Goal: Task Accomplishment & Management: Complete application form

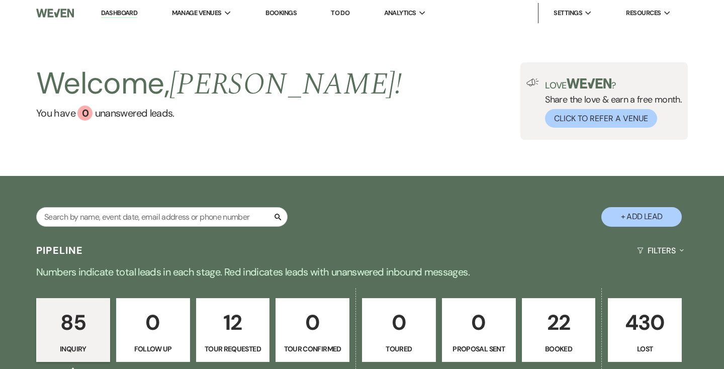
click at [658, 216] on button "+ Add Lead" at bounding box center [641, 217] width 80 height 20
select select "719"
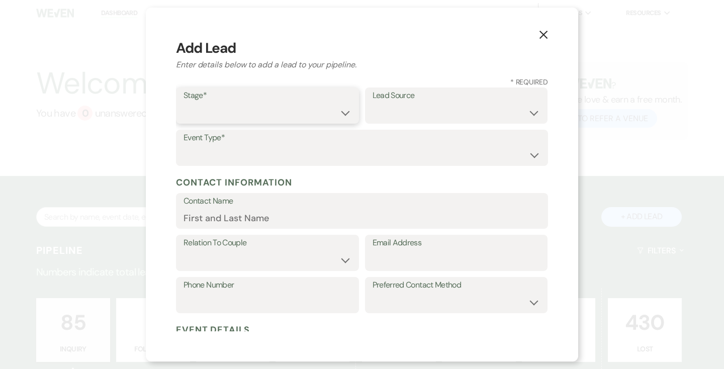
click at [346, 113] on select "Inquiry Follow Up Tour Requested Tour Confirmed Toured Proposal Sent Booked Lost" at bounding box center [267, 113] width 168 height 20
select select "1"
click at [536, 111] on select "Weven Venue Website Instagram Facebook Pinterest Google The Knot Wedding Wire H…" at bounding box center [456, 113] width 168 height 20
select select "5"
click at [348, 143] on label "Event Type*" at bounding box center [361, 138] width 357 height 15
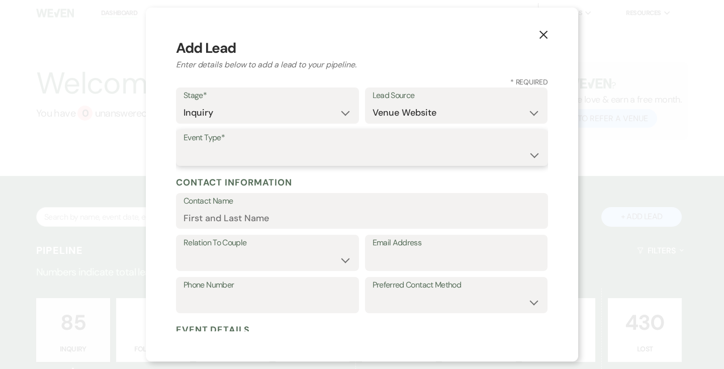
click at [533, 155] on select "Wedding Anniversary Party Baby Shower Bachelorette / Bachelor Party Birthday Pa…" at bounding box center [361, 155] width 357 height 20
select select "1"
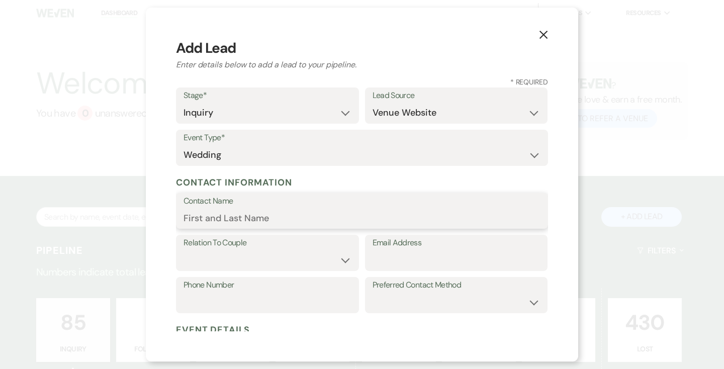
click at [378, 213] on input "Contact Name" at bounding box center [361, 218] width 357 height 20
type input "[PERSON_NAME]"
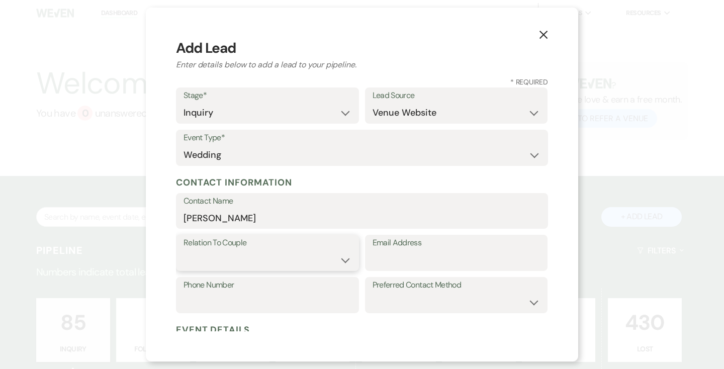
click at [347, 257] on select "Couple Planner Parent of Couple Family Member Friend Other" at bounding box center [267, 260] width 168 height 20
select select "1"
click at [435, 254] on input "Email Address" at bounding box center [456, 260] width 168 height 20
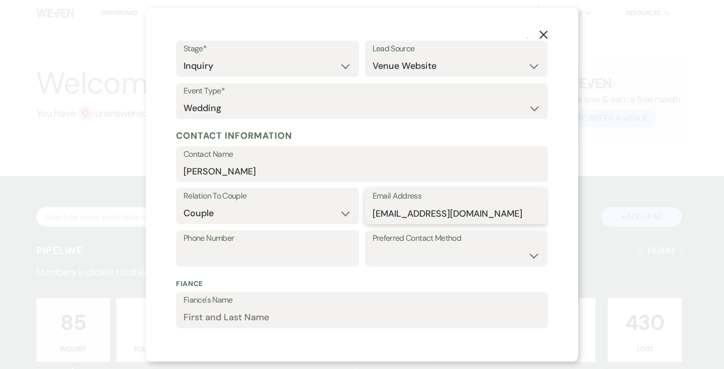
scroll to position [58, 0]
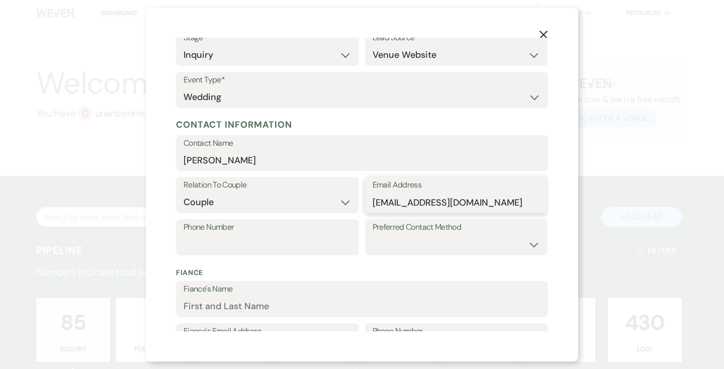
type input "[EMAIL_ADDRESS][DOMAIN_NAME]"
click at [309, 238] on input "Phone Number" at bounding box center [267, 245] width 168 height 20
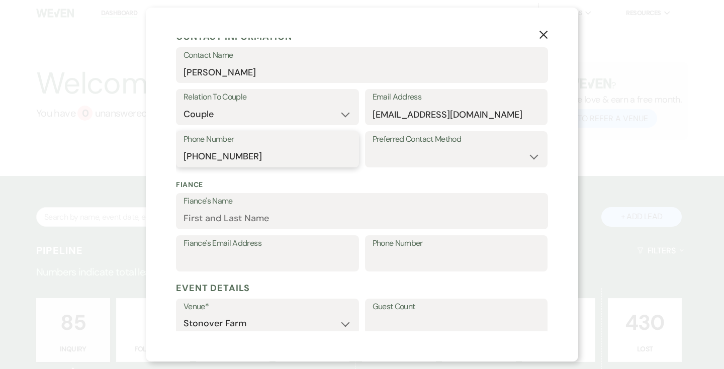
scroll to position [149, 0]
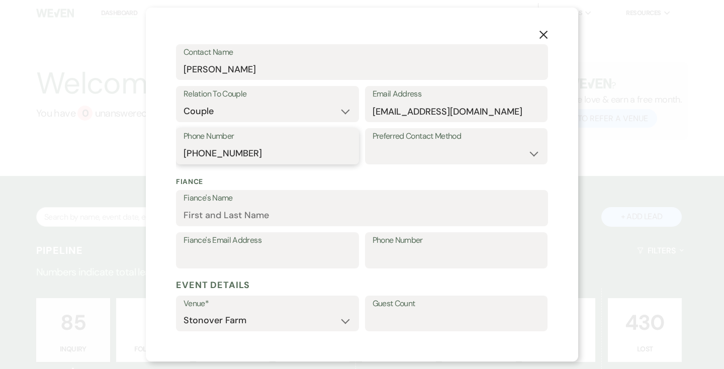
type input "[PHONE_NUMBER]"
click at [535, 151] on select "Email Phone Text" at bounding box center [456, 154] width 168 height 20
select select "email"
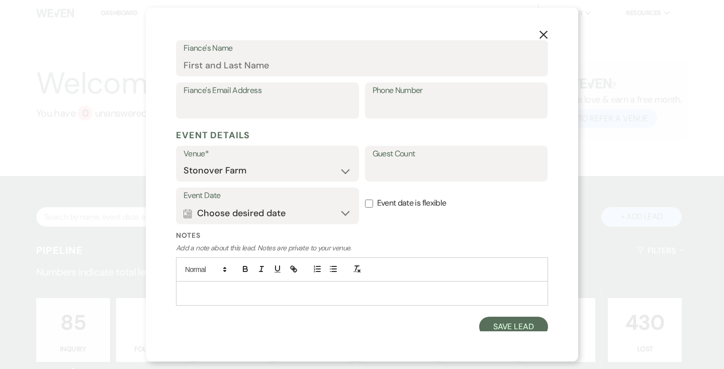
scroll to position [304, 0]
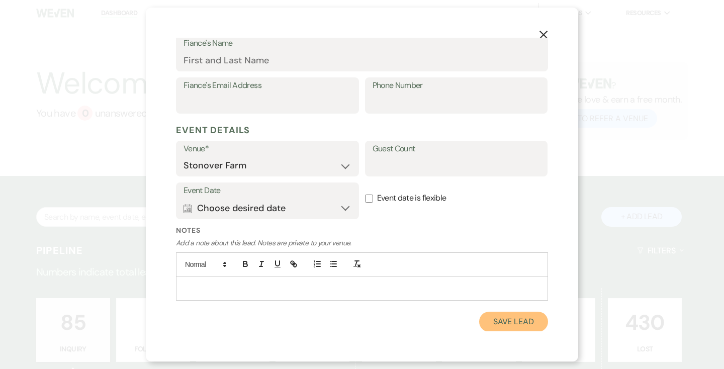
click at [511, 321] on button "Save Lead" at bounding box center [513, 322] width 69 height 20
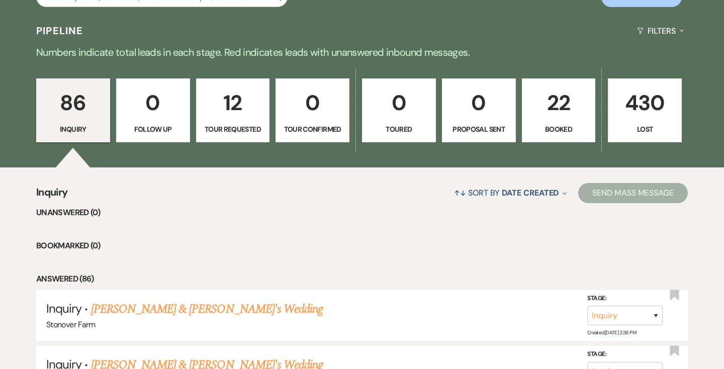
scroll to position [222, 0]
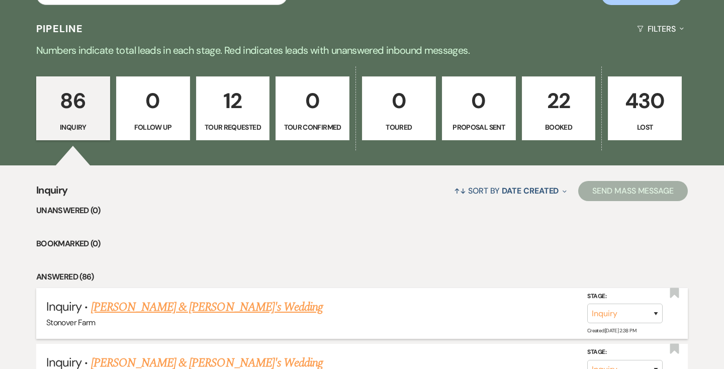
click at [129, 310] on link "[PERSON_NAME] & [PERSON_NAME]'s Wedding" at bounding box center [207, 307] width 232 height 18
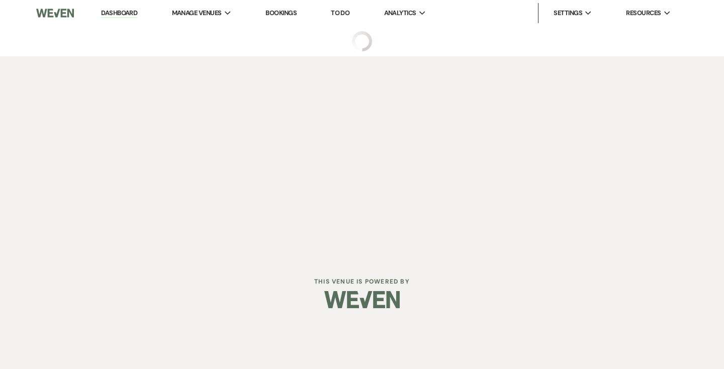
select select "5"
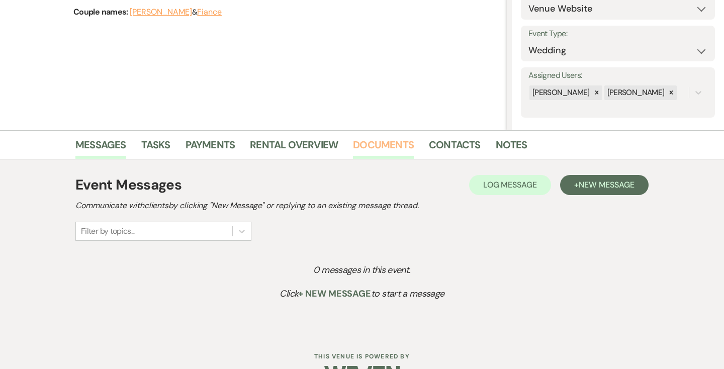
scroll to position [151, 0]
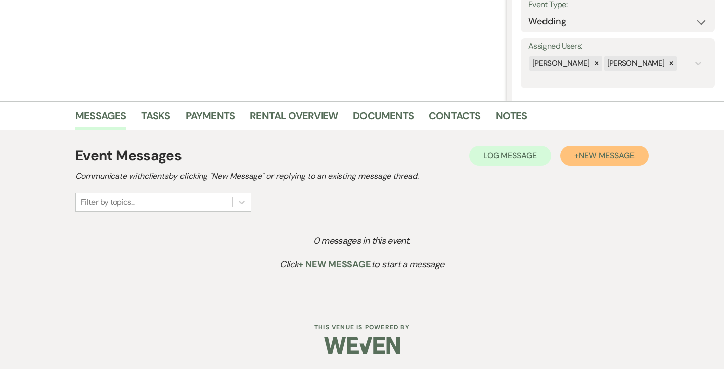
click at [578, 158] on span "New Message" at bounding box center [606, 155] width 56 height 11
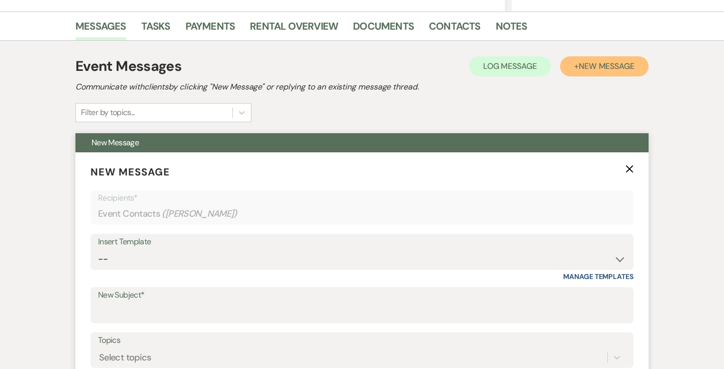
scroll to position [273, 0]
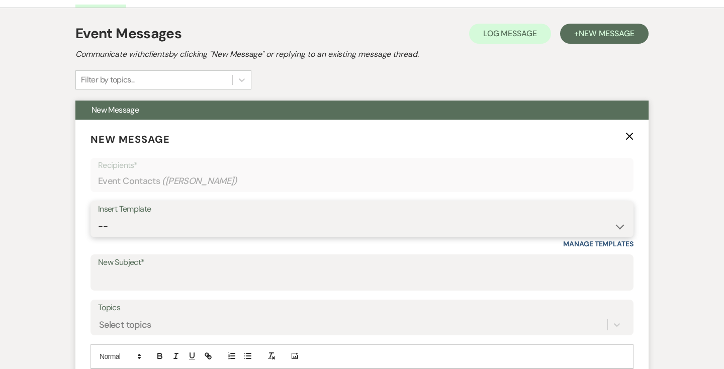
click at [182, 226] on select "-- Weven Planning Portal Introduction (Booked Events) Contract (Pre-Booked Lead…" at bounding box center [362, 227] width 528 height 20
select select "2446"
type input "Your Wedding at [GEOGRAPHIC_DATA]"
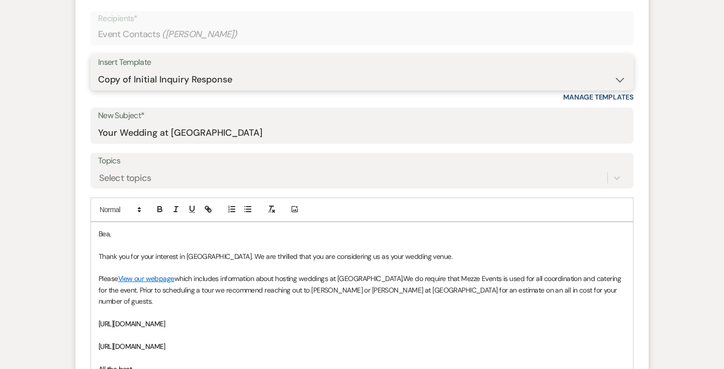
scroll to position [421, 0]
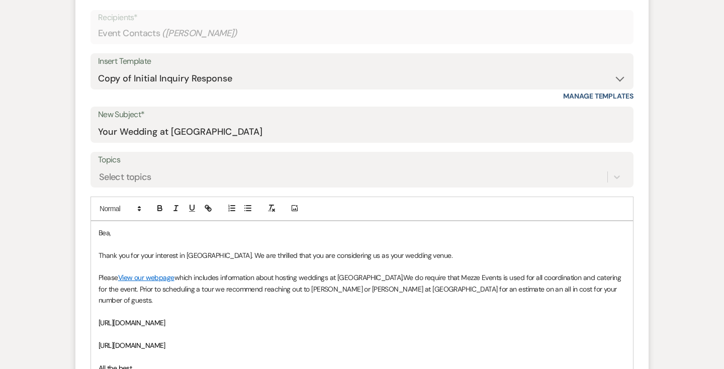
click at [98, 230] on p "Bea," at bounding box center [361, 232] width 527 height 11
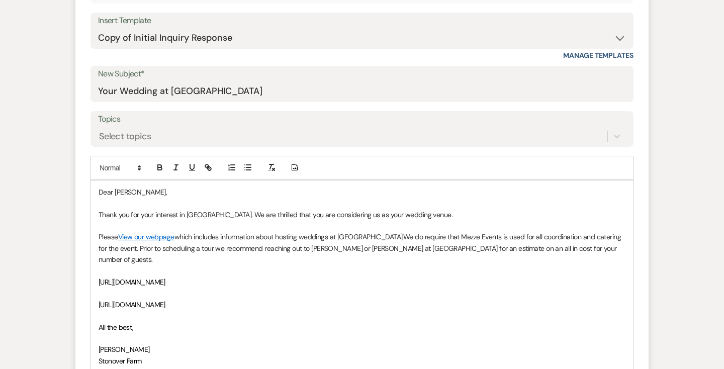
scroll to position [462, 0]
click at [198, 249] on span "We do require that Mezze Events is used for all coordination and catering for t…" at bounding box center [360, 248] width 524 height 32
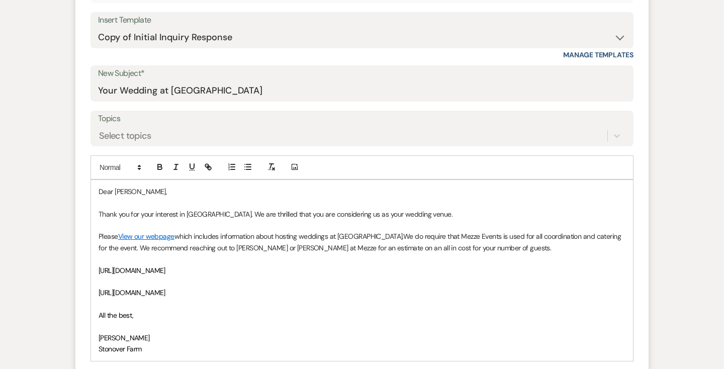
click at [484, 249] on p "Please View our webpage which includes information about hosting weddings at [G…" at bounding box center [361, 242] width 527 height 23
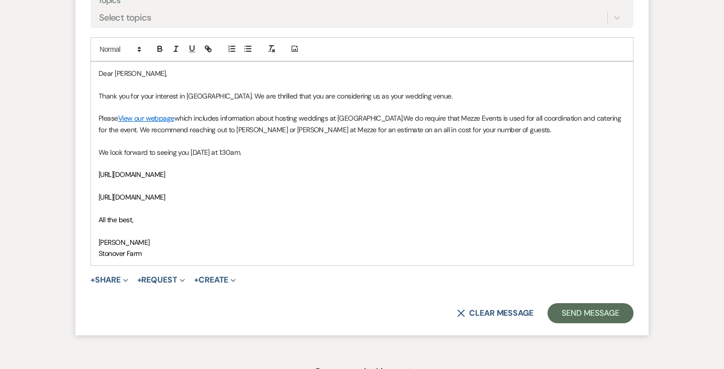
scroll to position [614, 0]
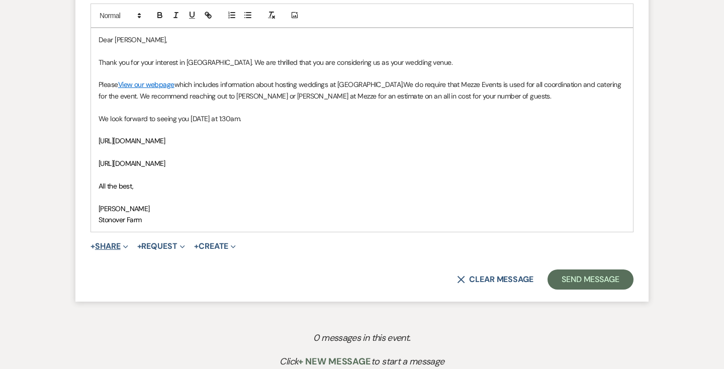
click at [127, 245] on icon "Expand" at bounding box center [125, 246] width 5 height 5
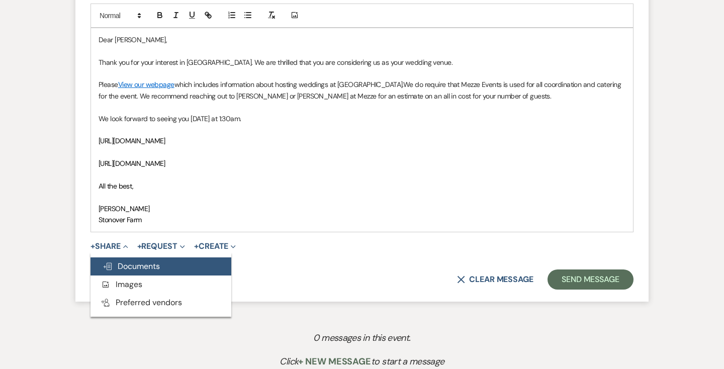
click at [133, 266] on span "Doc Upload Documents" at bounding box center [131, 266] width 57 height 11
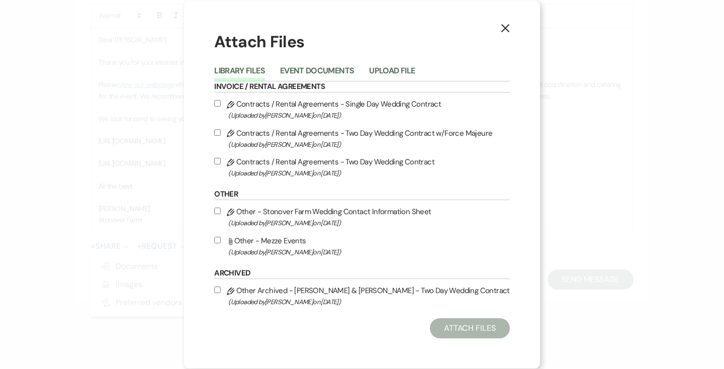
click at [219, 240] on input "Attach File Other - Mezze Events (Uploaded by [PERSON_NAME] on [DATE] )" at bounding box center [217, 240] width 7 height 7
checkbox input "true"
click at [473, 327] on button "Attach Files" at bounding box center [470, 328] width 80 height 20
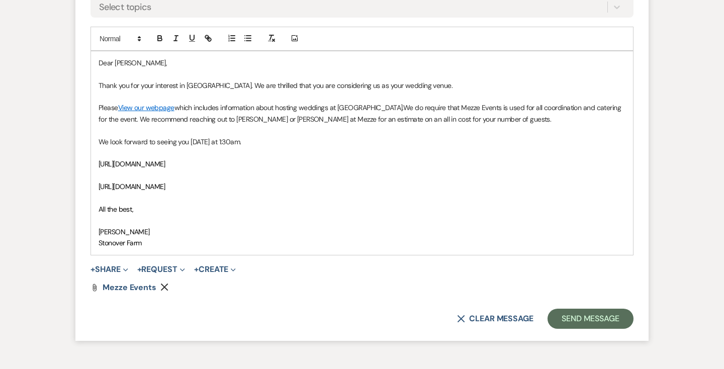
scroll to position [624, 0]
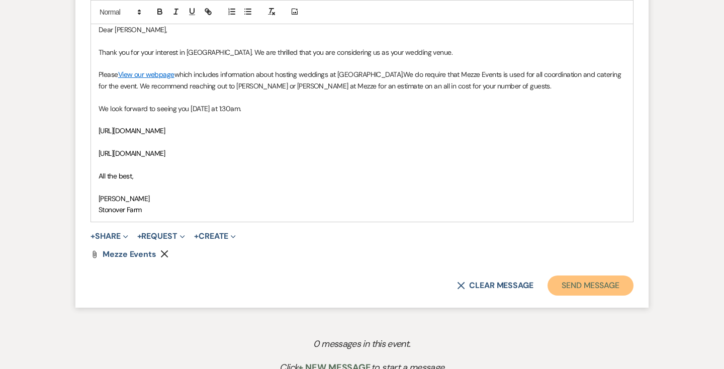
click at [586, 286] on button "Send Message" at bounding box center [590, 285] width 86 height 20
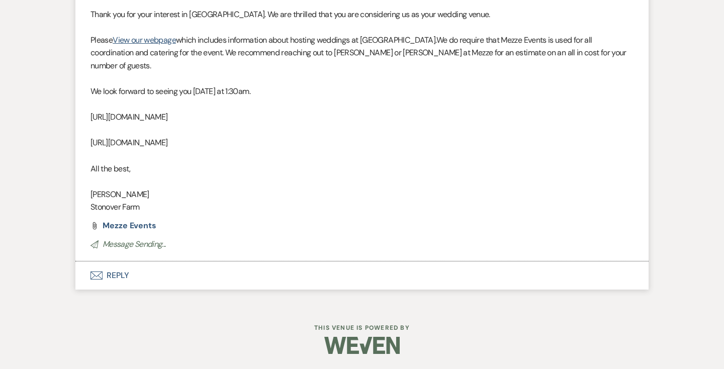
scroll to position [251, 0]
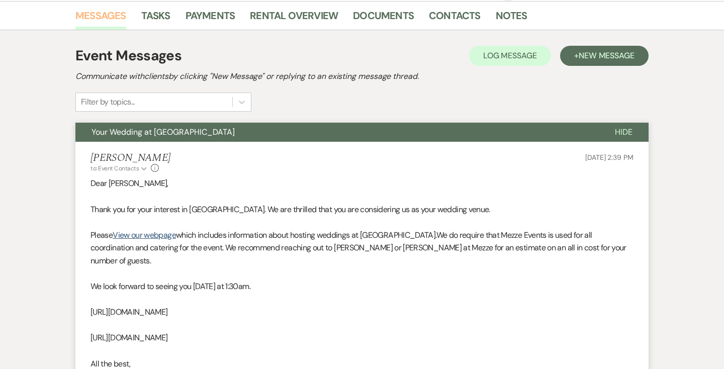
click at [115, 16] on link "Messages" at bounding box center [100, 19] width 51 height 22
